Goal: Task Accomplishment & Management: Manage account settings

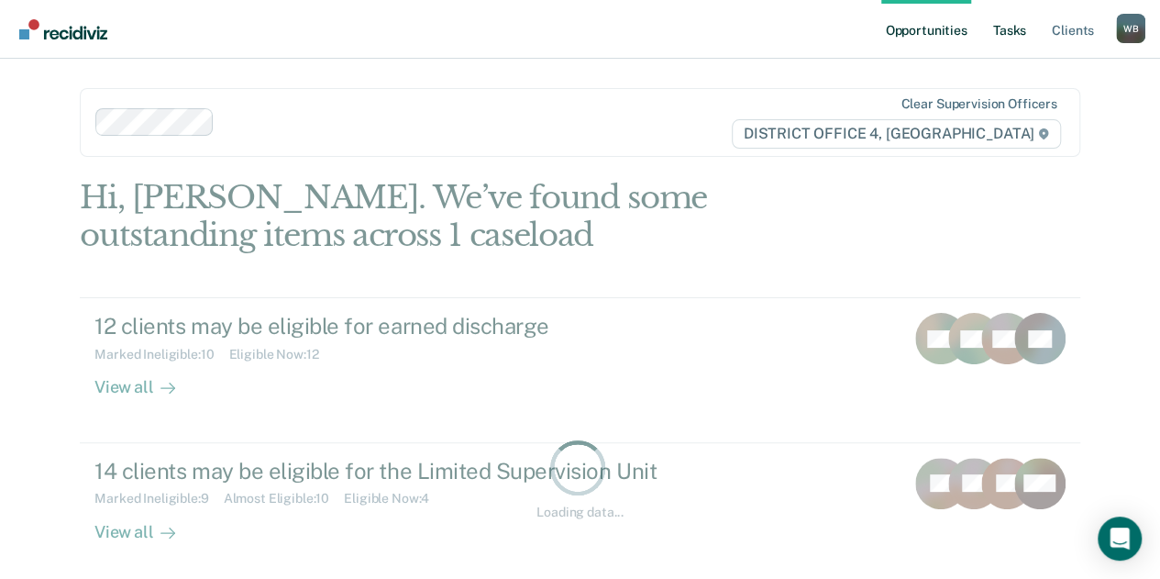
click at [1016, 32] on link "Tasks" at bounding box center [1009, 29] width 40 height 59
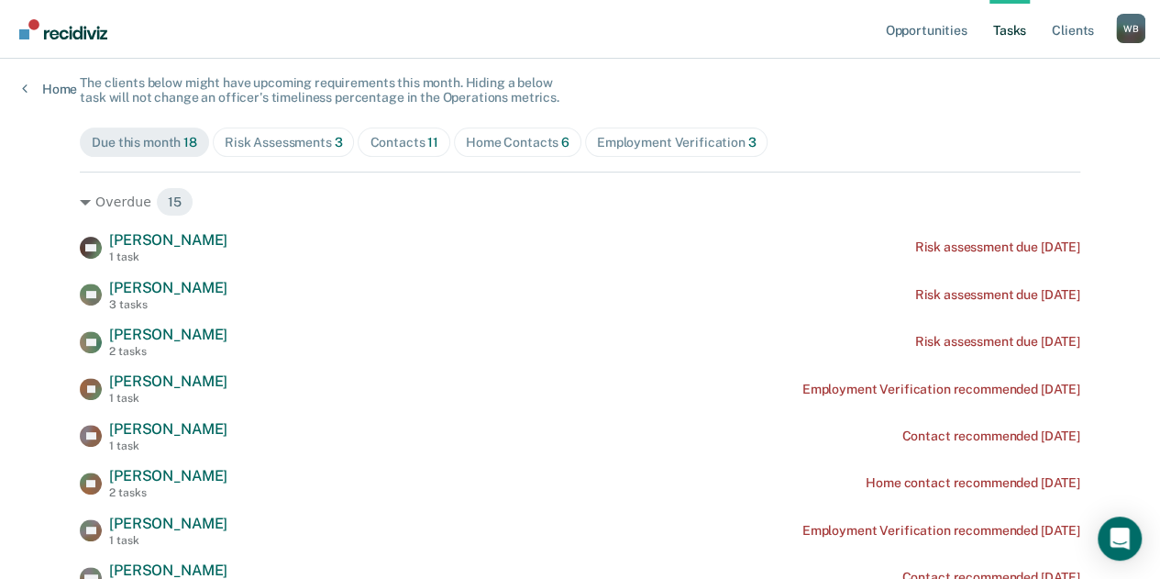
scroll to position [158, 0]
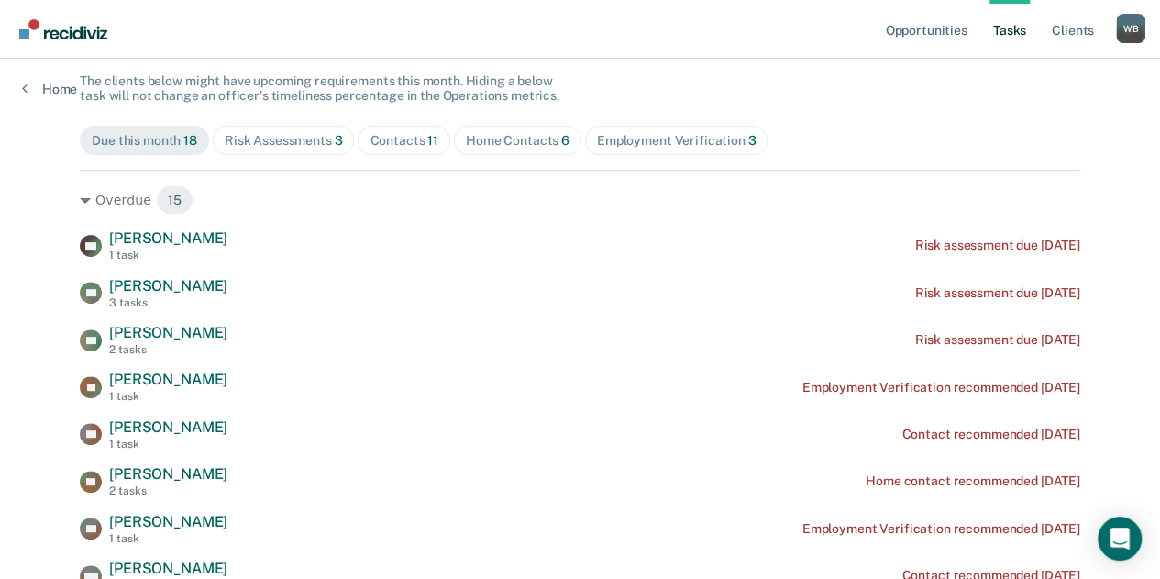
click at [374, 138] on div "Contacts 11" at bounding box center [404, 141] width 69 height 16
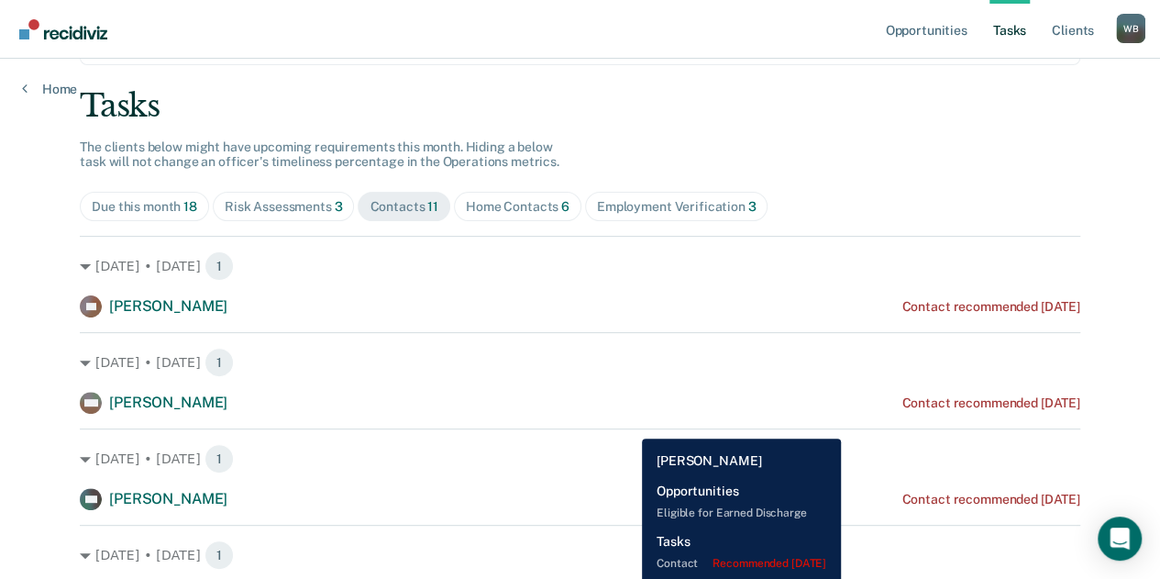
scroll to position [0, 0]
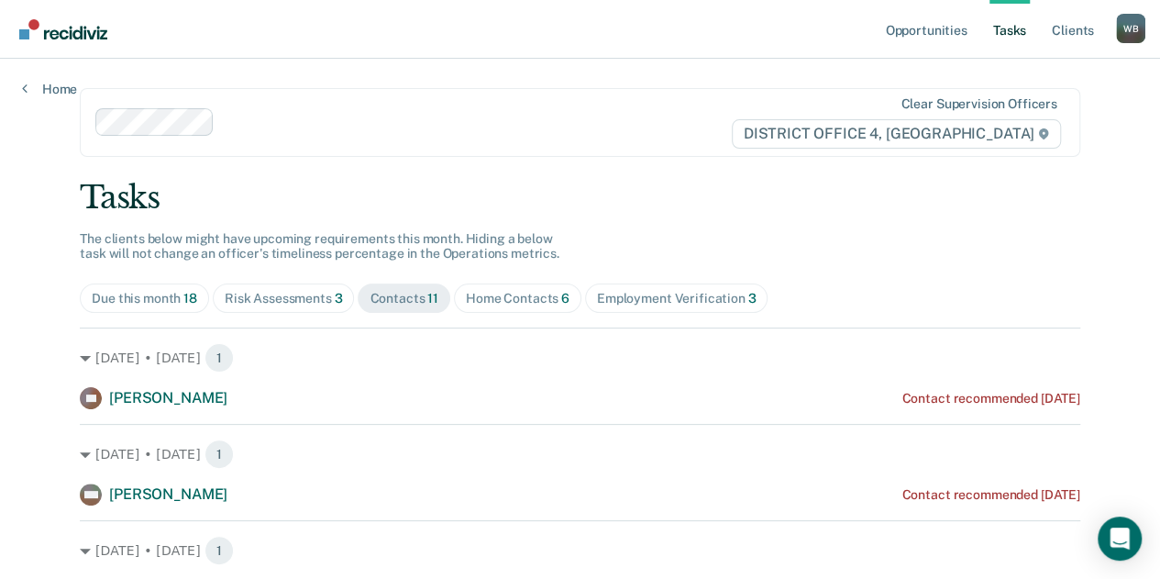
click at [492, 289] on span "Home Contacts 6" at bounding box center [517, 297] width 127 height 29
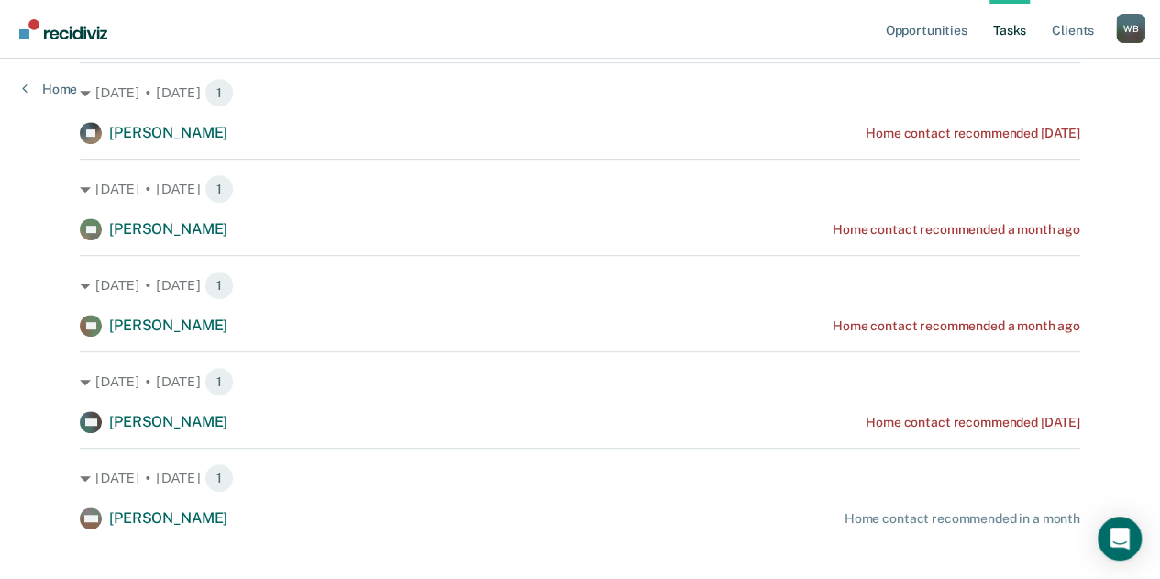
scroll to position [360, 0]
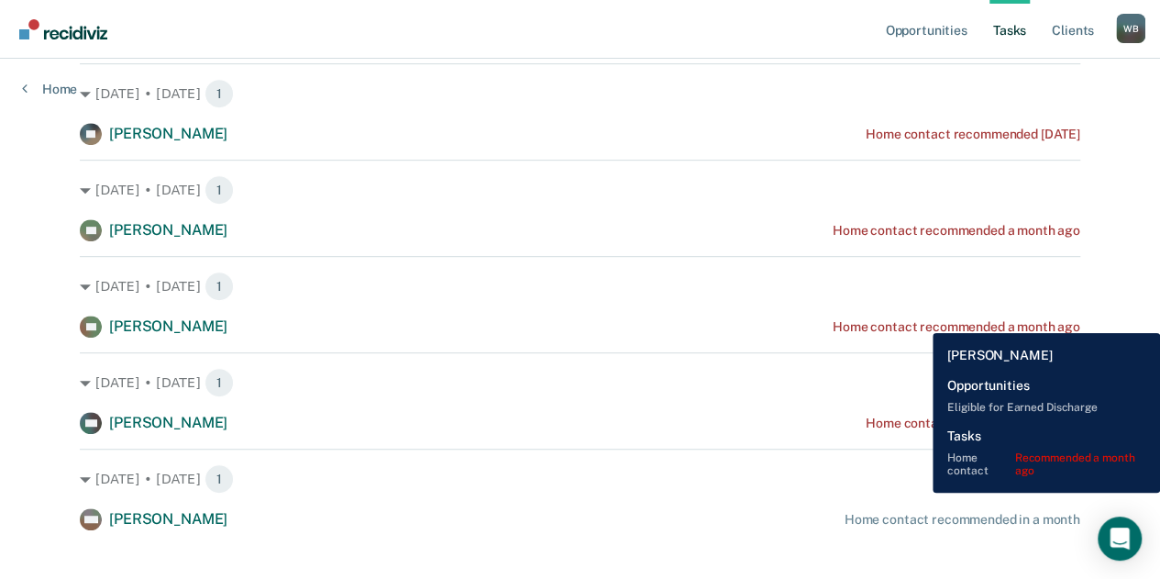
click at [919, 319] on div "Home contact recommended a month ago" at bounding box center [957, 327] width 248 height 16
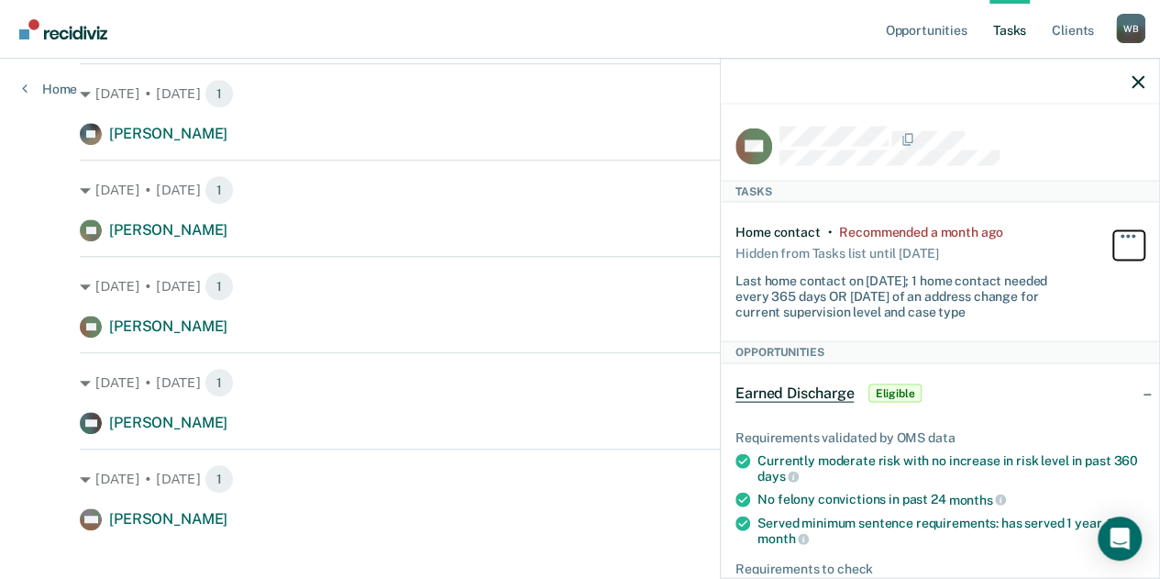
click at [1122, 236] on button "button" at bounding box center [1128, 245] width 31 height 29
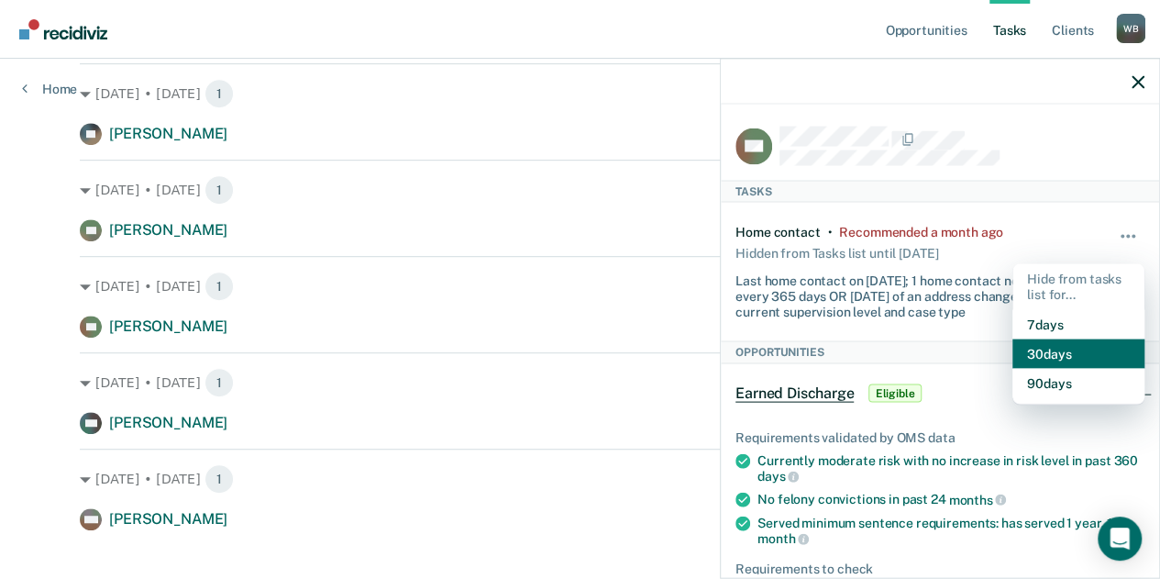
click at [1028, 341] on button "30 days" at bounding box center [1078, 352] width 132 height 29
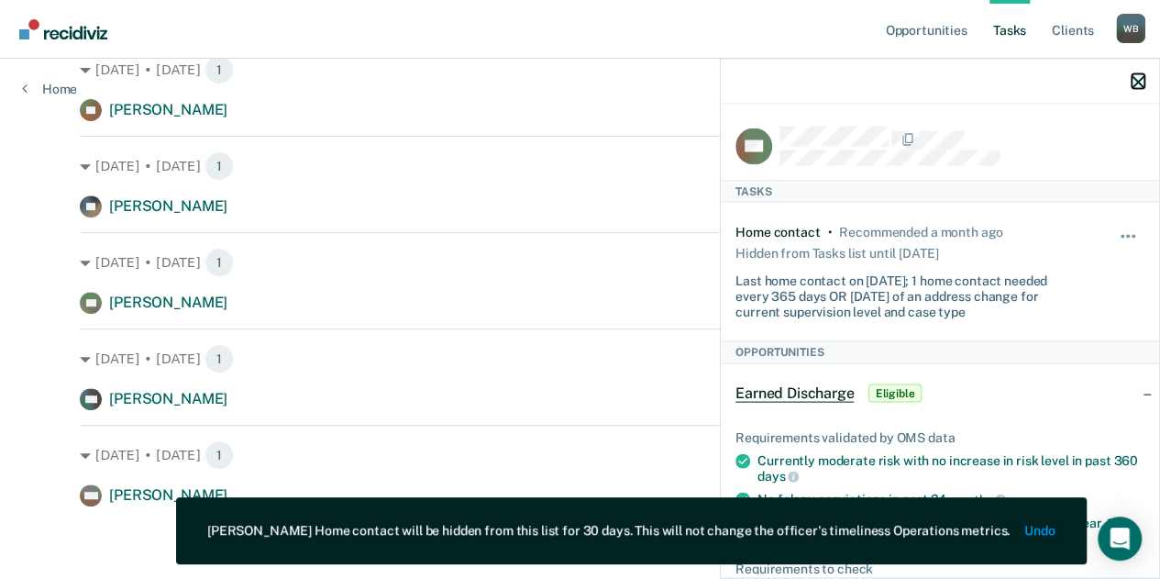
click at [1141, 83] on icon "button" at bounding box center [1138, 81] width 13 height 13
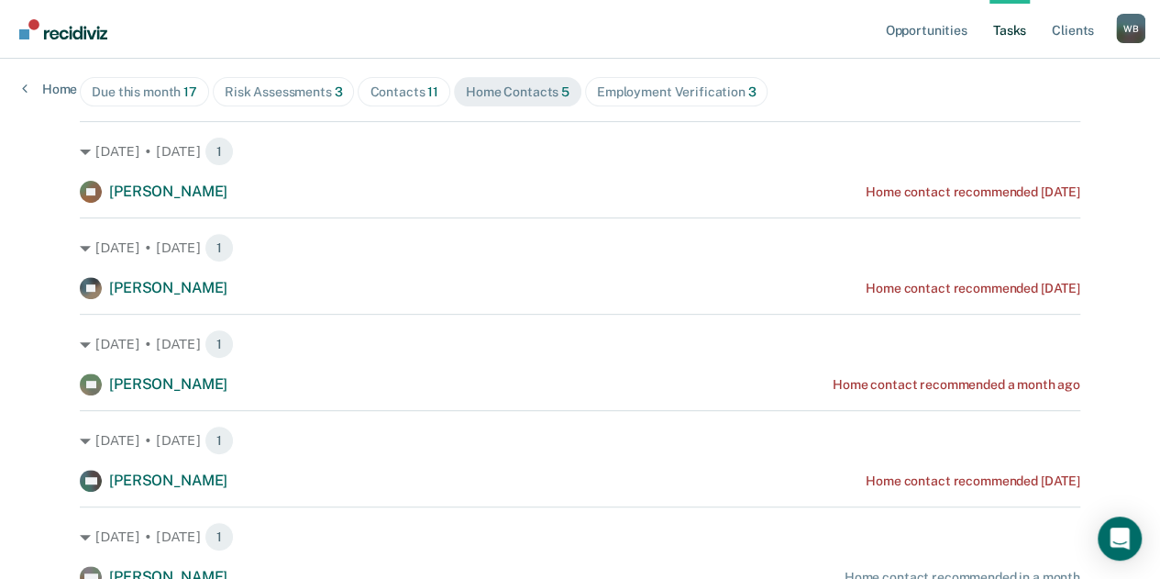
scroll to position [205, 0]
click at [307, 93] on div "Risk Assessments 3" at bounding box center [284, 93] width 118 height 16
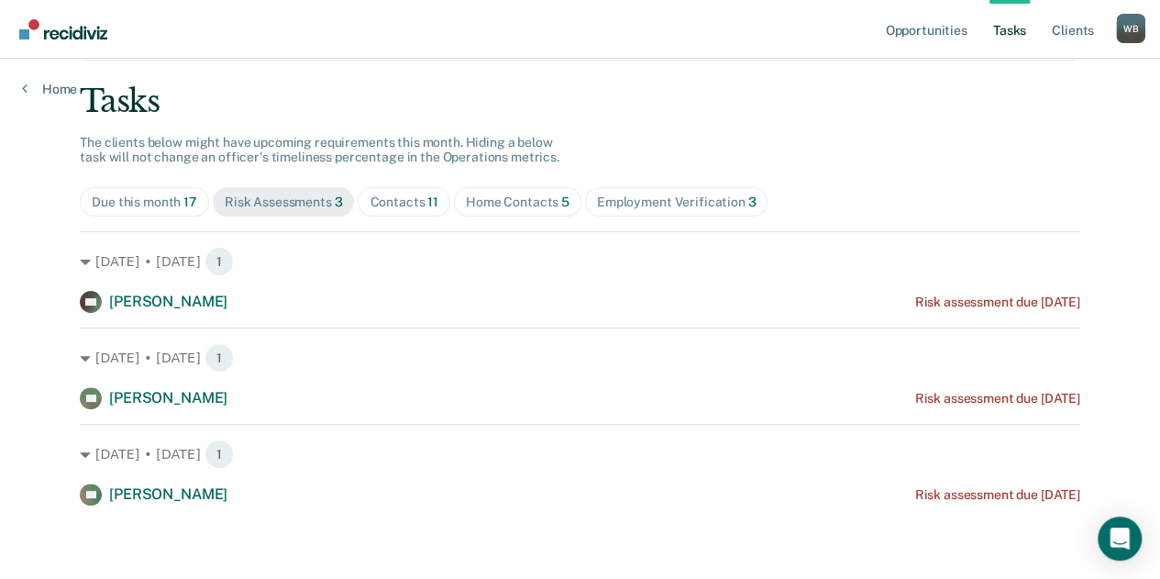
scroll to position [95, 0]
click at [663, 204] on div "Employment Verification 3" at bounding box center [677, 203] width 160 height 16
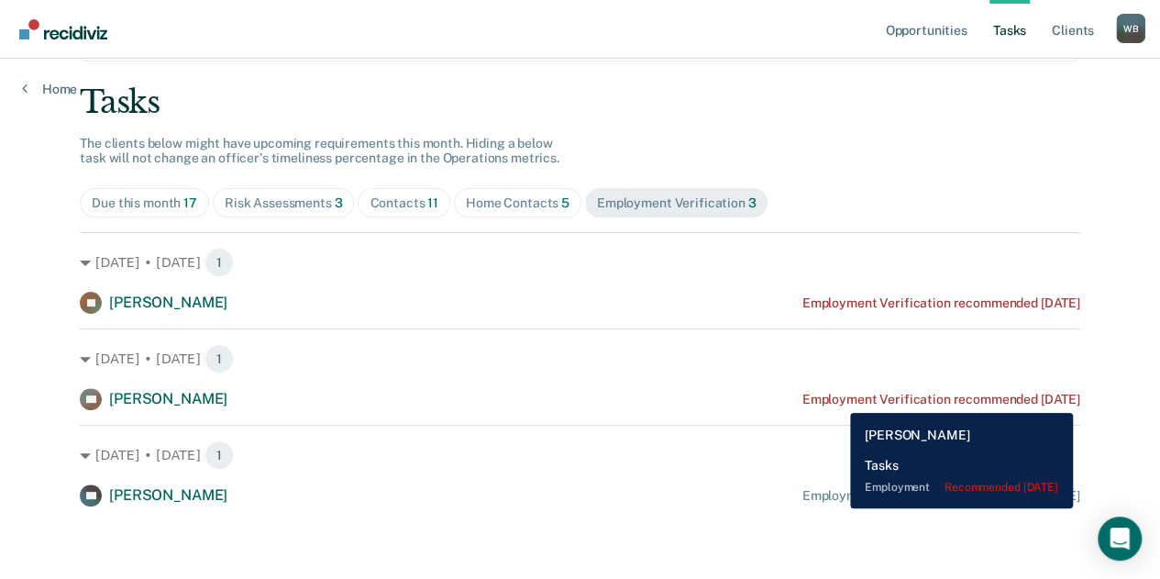
click at [836, 399] on div "Employment Verification recommended [DATE]" at bounding box center [941, 400] width 278 height 16
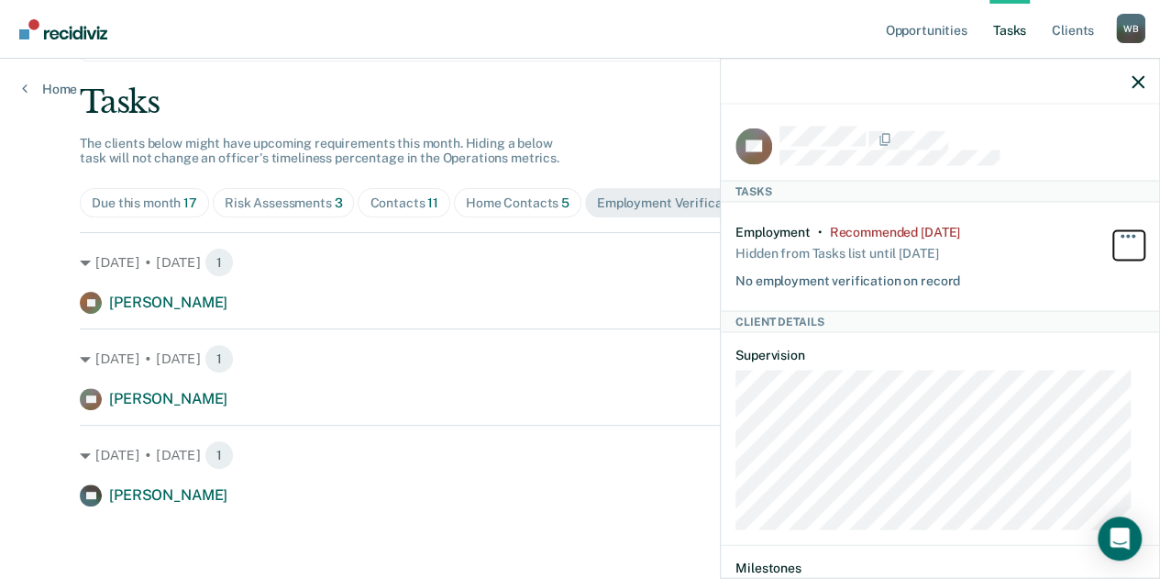
click at [1113, 231] on button "button" at bounding box center [1128, 245] width 31 height 29
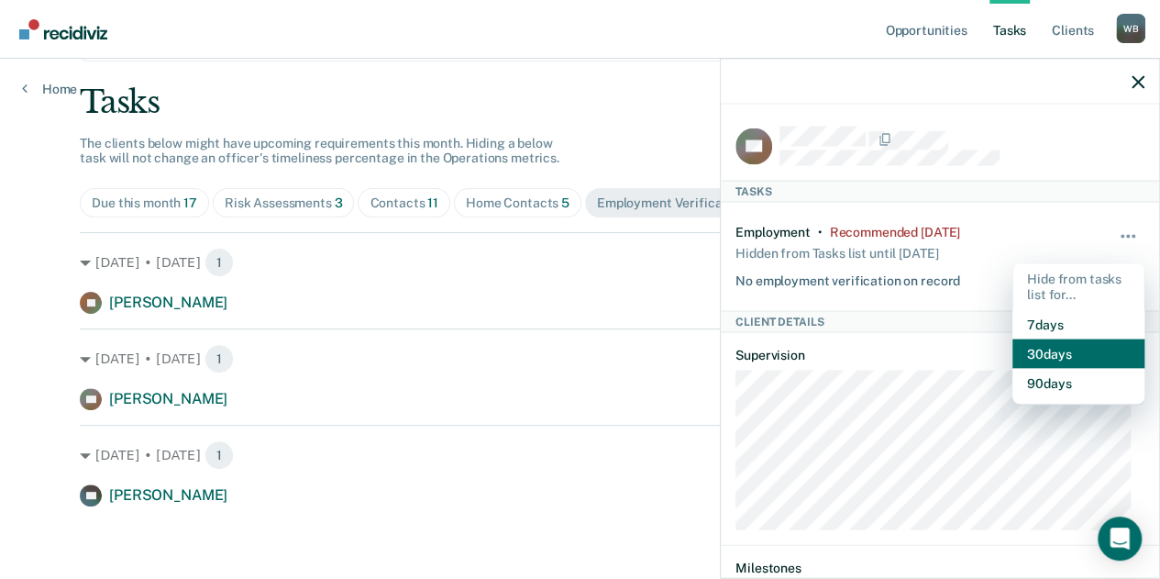
click at [1036, 348] on button "30 days" at bounding box center [1078, 352] width 132 height 29
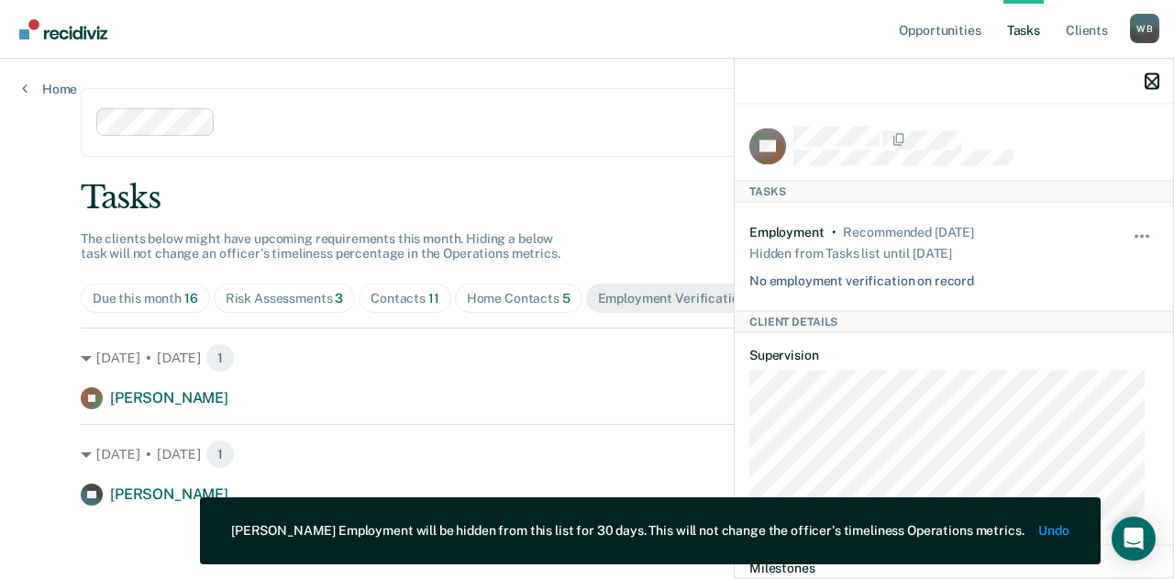
click at [1157, 74] on button "button" at bounding box center [1151, 81] width 13 height 16
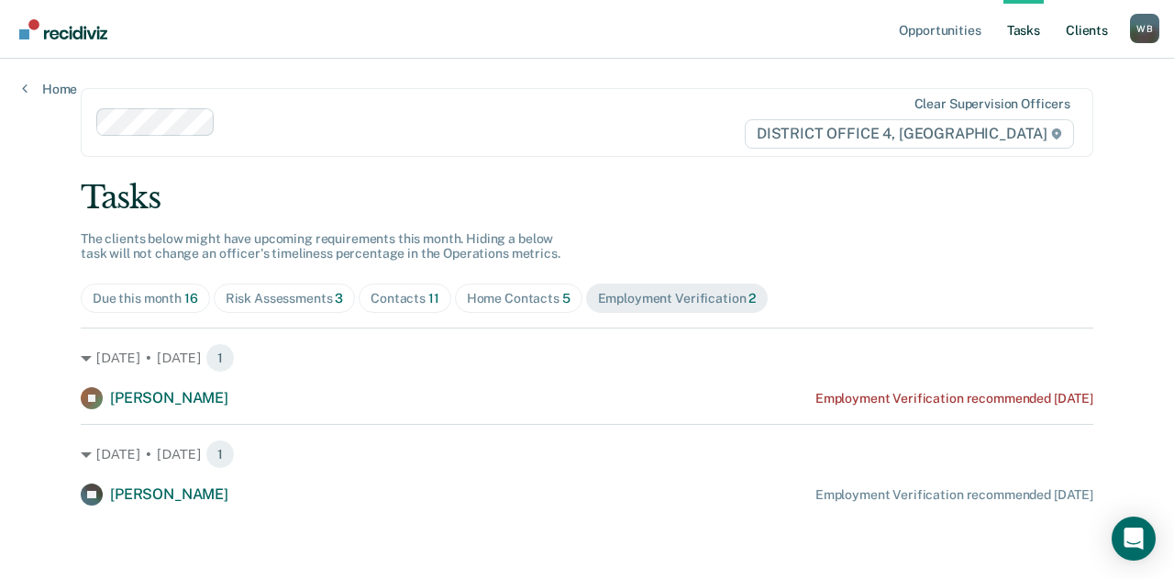
click at [1078, 24] on link "Client s" at bounding box center [1087, 29] width 50 height 59
